Goal: Task Accomplishment & Management: Complete application form

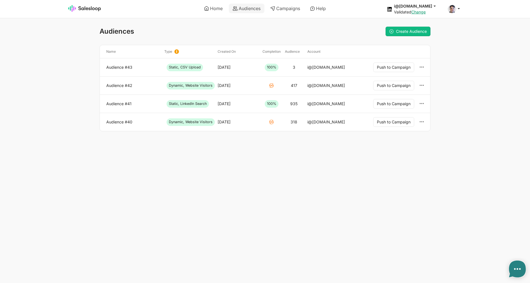
click at [397, 154] on html "Home Audiences Campaigns Help i@inomoz.ru jobs: 8/31/2025, 6:47:58 AM Audience:…" at bounding box center [265, 77] width 530 height 154
click at [400, 31] on span "Create Audience" at bounding box center [411, 31] width 31 height 5
type textarea "x"
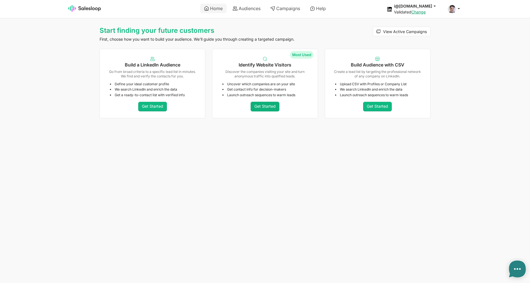
click at [270, 105] on link "Get Started" at bounding box center [265, 107] width 29 height 10
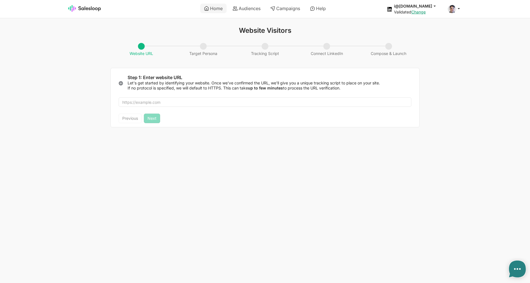
type textarea "x"
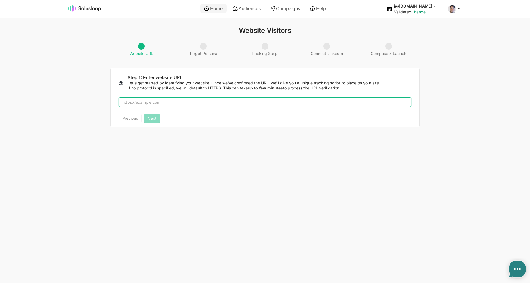
click at [193, 105] on input "text" at bounding box center [265, 102] width 293 height 10
type input "f"
type input "k"
type input "vector-pro.com"
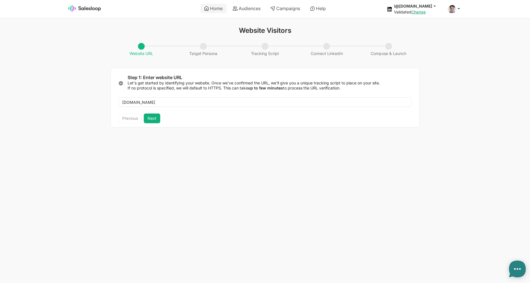
click at [153, 119] on button "Next" at bounding box center [152, 119] width 16 height 10
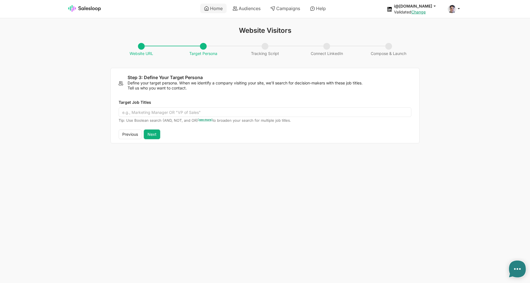
click at [157, 135] on button "Next" at bounding box center [152, 135] width 16 height 10
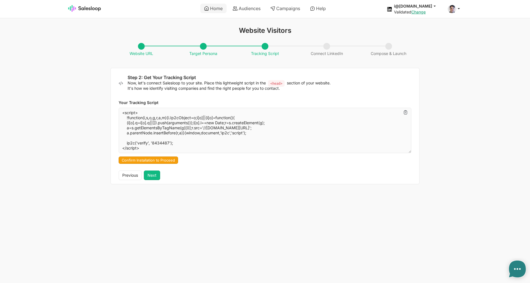
click at [530, 93] on html "Home Audiences Campaigns Help i@inomoz.ru jobs: 8/31/2025, 6:47:58 AM Audience:…" at bounding box center [265, 95] width 530 height 191
click at [426, 13] on link "Change" at bounding box center [418, 12] width 14 height 5
type textarea "x"
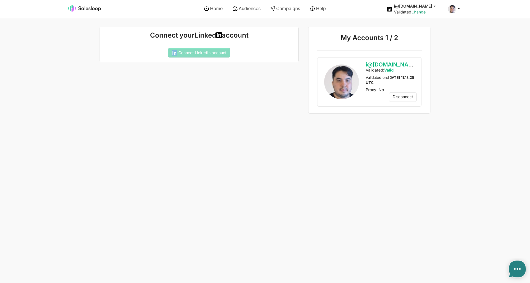
click at [0, 0] on button "Yes" at bounding box center [0, 0] width 0 height 0
type textarea "x"
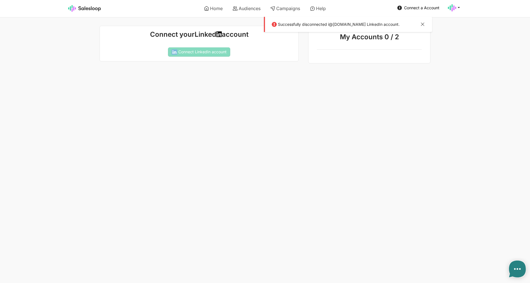
click at [422, 21] on div "Successfully disconnected i@[DOMAIN_NAME] LinkedIn account." at bounding box center [348, 24] width 168 height 15
type textarea "x"
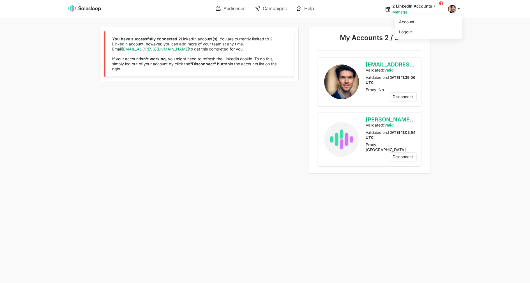
click at [456, 10] on span at bounding box center [452, 9] width 8 height 8
click at [437, 31] on link "Logout" at bounding box center [427, 32] width 61 height 10
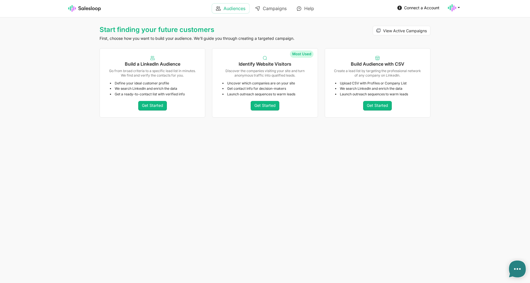
click at [233, 8] on link "Audiences" at bounding box center [230, 9] width 37 height 10
type textarea "x"
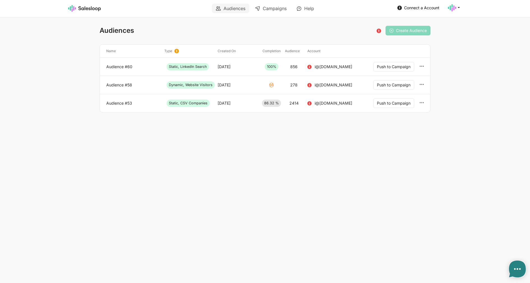
type textarea "x"
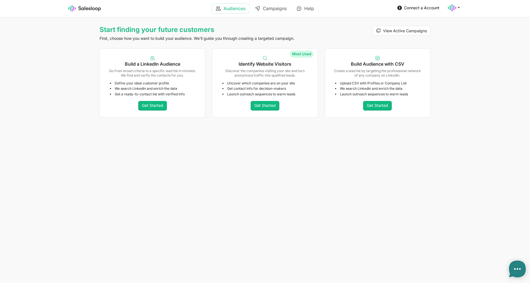
click at [219, 8] on link "Audiences" at bounding box center [230, 9] width 37 height 10
type textarea "x"
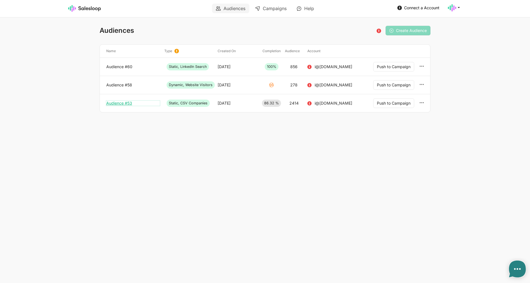
click at [123, 102] on link "Audience #53" at bounding box center [133, 103] width 54 height 5
type textarea "x"
click at [128, 86] on link "Audience #58" at bounding box center [133, 84] width 54 height 5
type textarea "x"
